Goal: Transaction & Acquisition: Purchase product/service

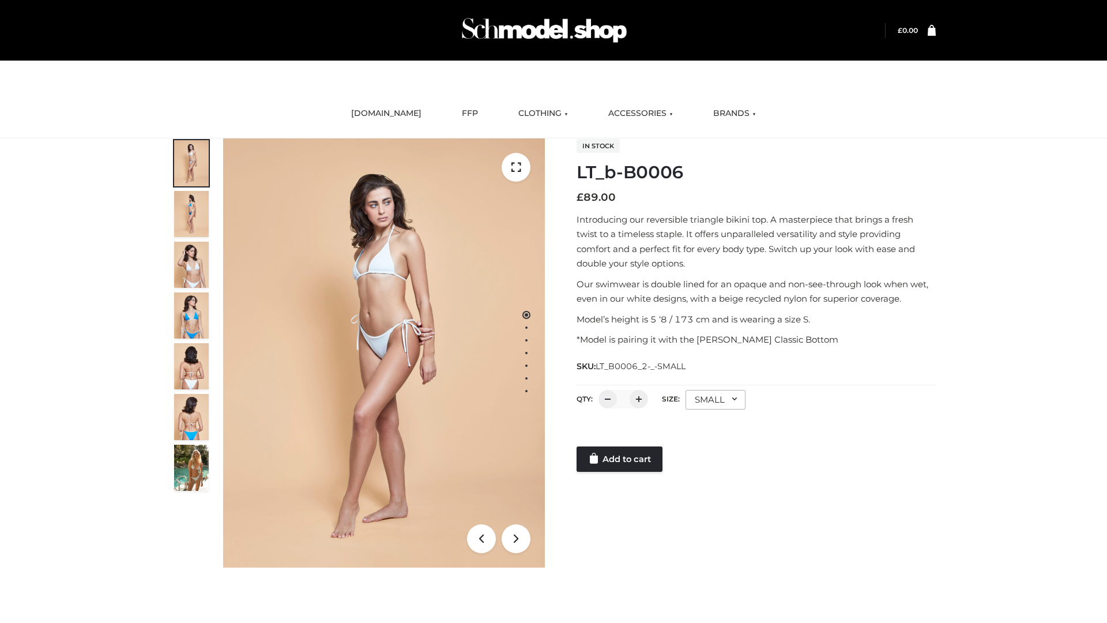
click at [620, 459] on link "Add to cart" at bounding box center [619, 458] width 86 height 25
